Goal: Check status: Check status

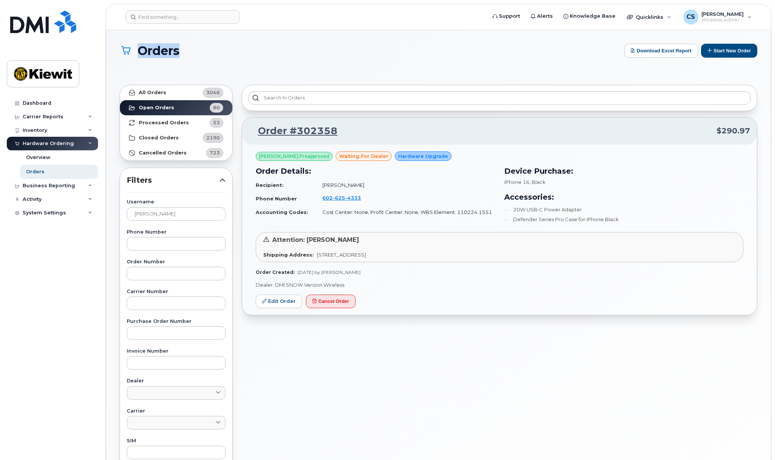
drag, startPoint x: 187, startPoint y: 51, endPoint x: 142, endPoint y: 49, distance: 45.3
click at [142, 49] on h1 "Orders" at bounding box center [370, 50] width 501 height 13
click at [163, 68] on div "Orders Download Excel Report Start New Order" at bounding box center [439, 58] width 638 height 28
drag, startPoint x: 188, startPoint y: 56, endPoint x: 120, endPoint y: 46, distance: 68.9
click at [120, 46] on h1 "Orders" at bounding box center [370, 50] width 501 height 13
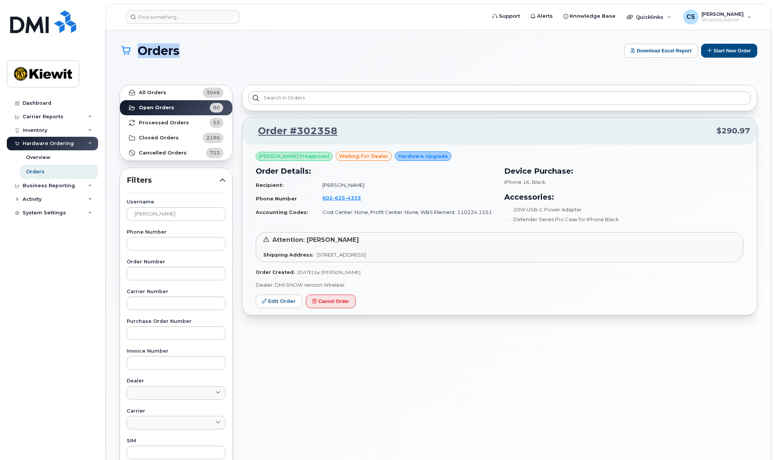
click at [145, 51] on span "Orders" at bounding box center [159, 50] width 42 height 13
click at [185, 50] on h1 "Orders" at bounding box center [370, 50] width 501 height 13
drag, startPoint x: 189, startPoint y: 52, endPoint x: 114, endPoint y: 37, distance: 75.7
click at [114, 37] on div "Orders Download Excel Report Start New Order All Orders 3046 Open Orders 80 Pro…" at bounding box center [438, 324] width 665 height 589
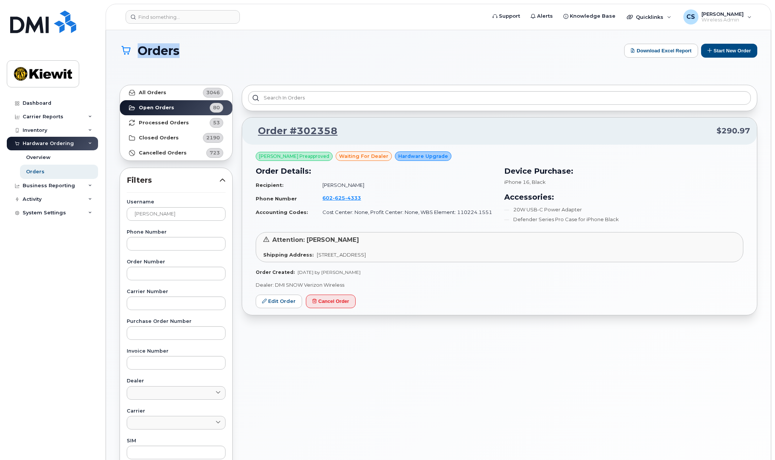
click at [170, 49] on span "Orders" at bounding box center [159, 50] width 42 height 13
click at [177, 50] on span "Orders" at bounding box center [159, 50] width 42 height 13
click at [177, 51] on span "Orders" at bounding box center [159, 50] width 42 height 13
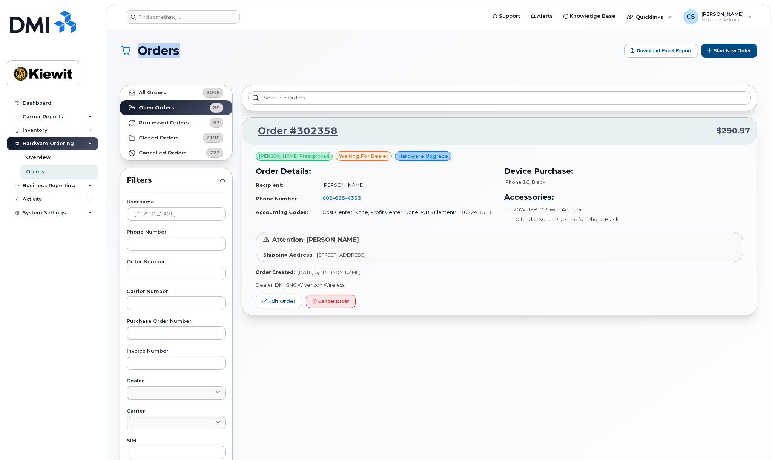
click at [210, 56] on h1 "Orders" at bounding box center [370, 50] width 501 height 13
